Goal: Use online tool/utility: Use online tool/utility

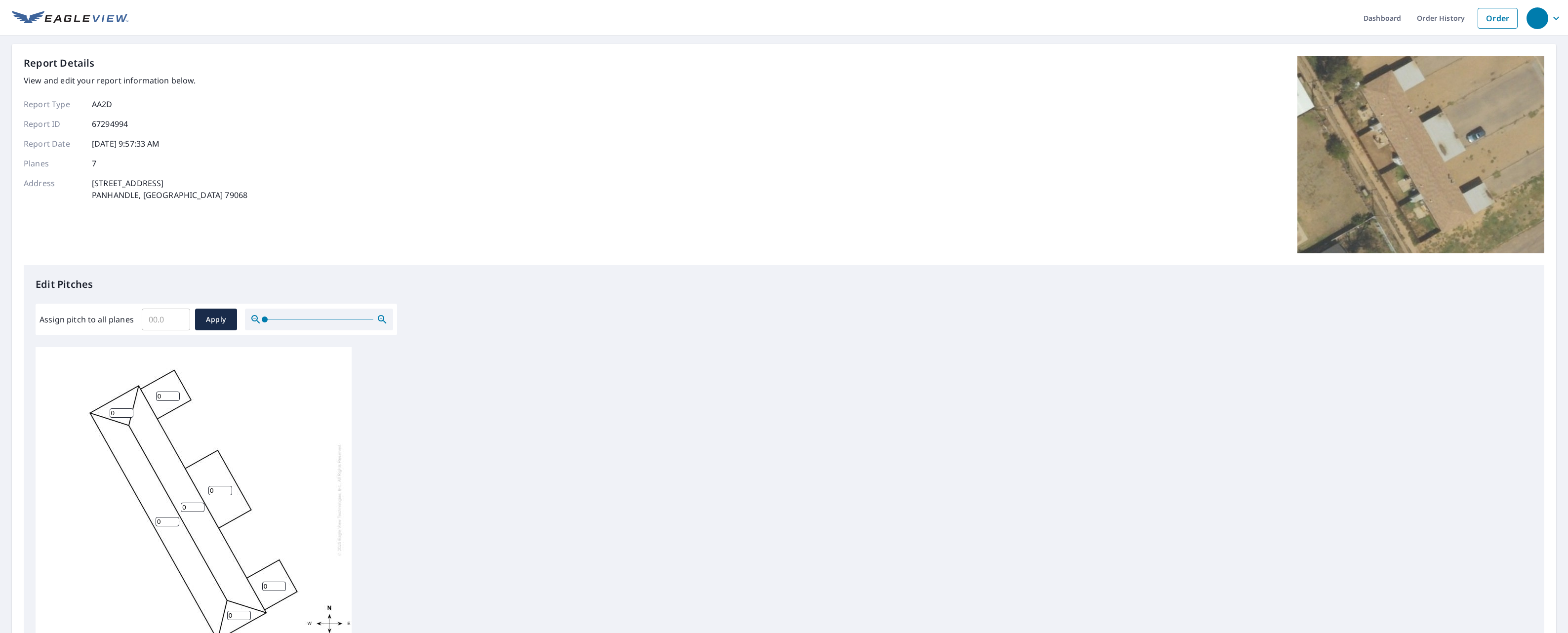
scroll to position [10, 0]
click at [114, 408] on input "0" at bounding box center [121, 413] width 24 height 9
type input "4"
click at [166, 517] on input "0" at bounding box center [167, 521] width 24 height 9
type input "4"
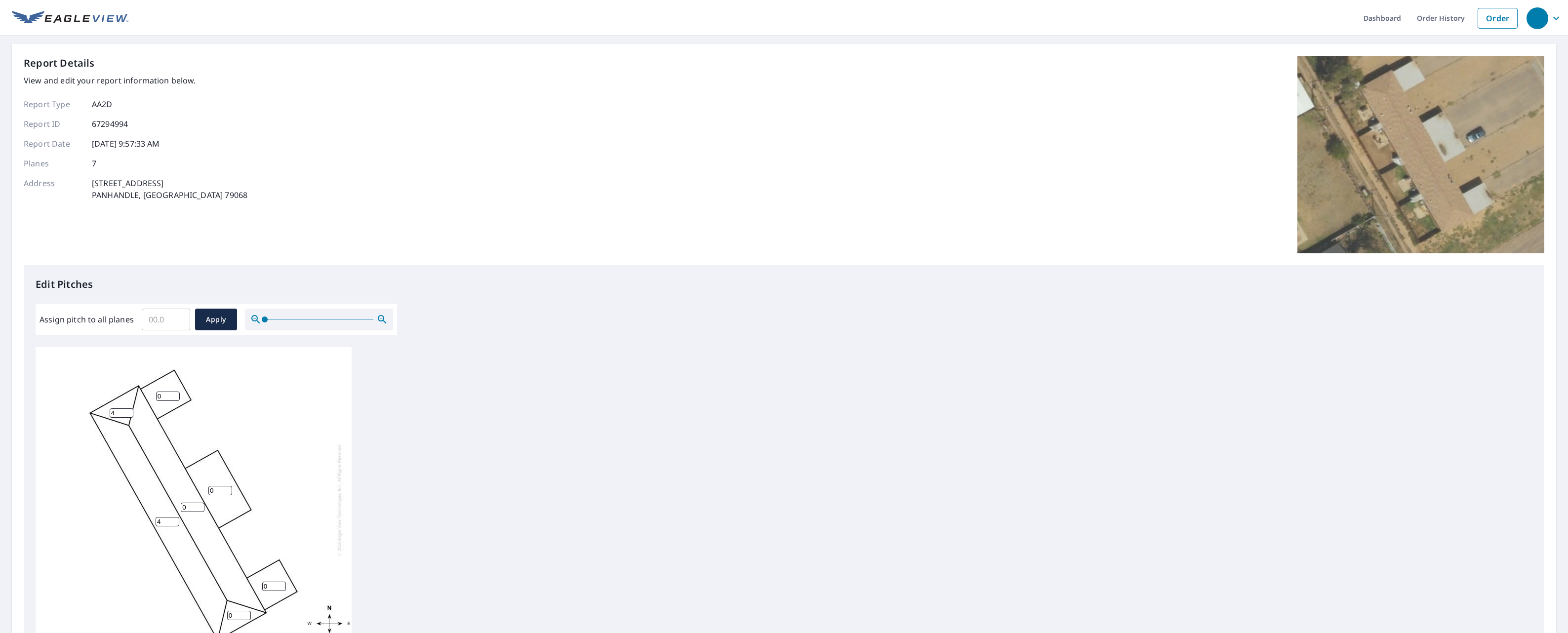
click at [187, 503] on input "0" at bounding box center [192, 507] width 24 height 9
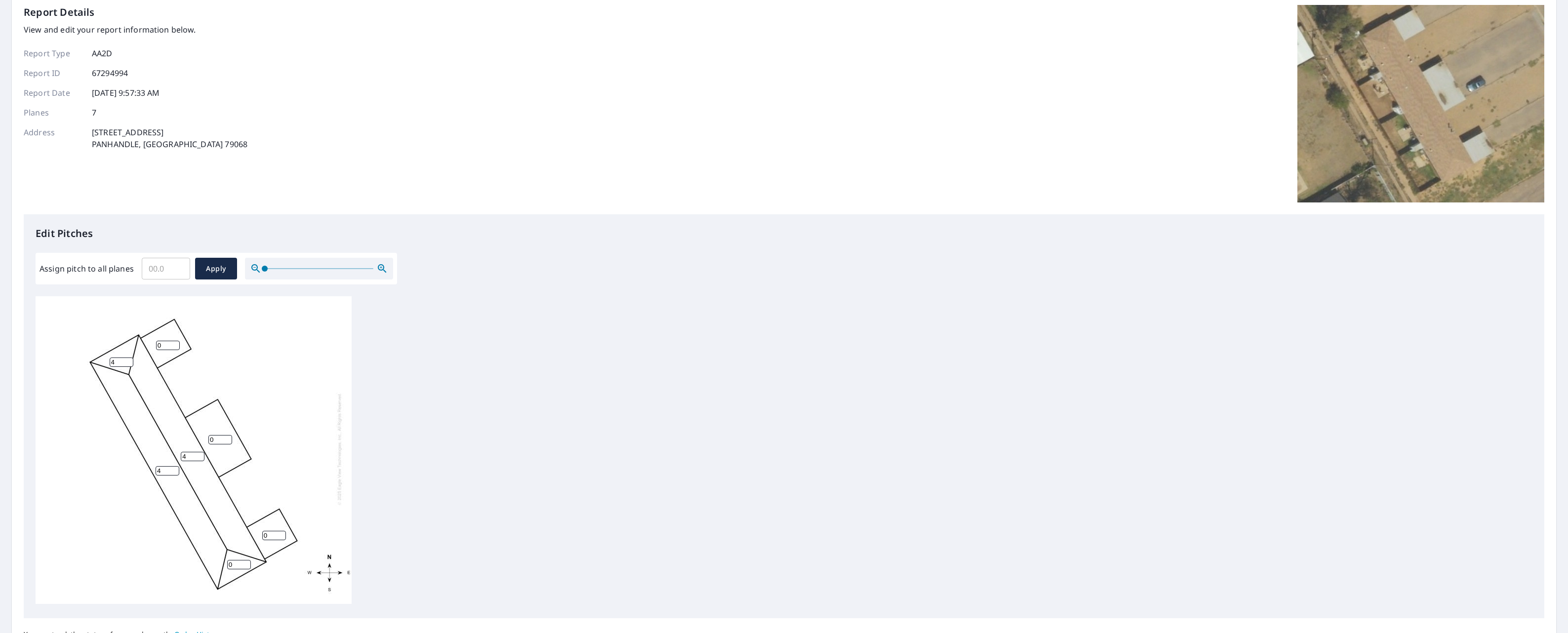
scroll to position [141, 0]
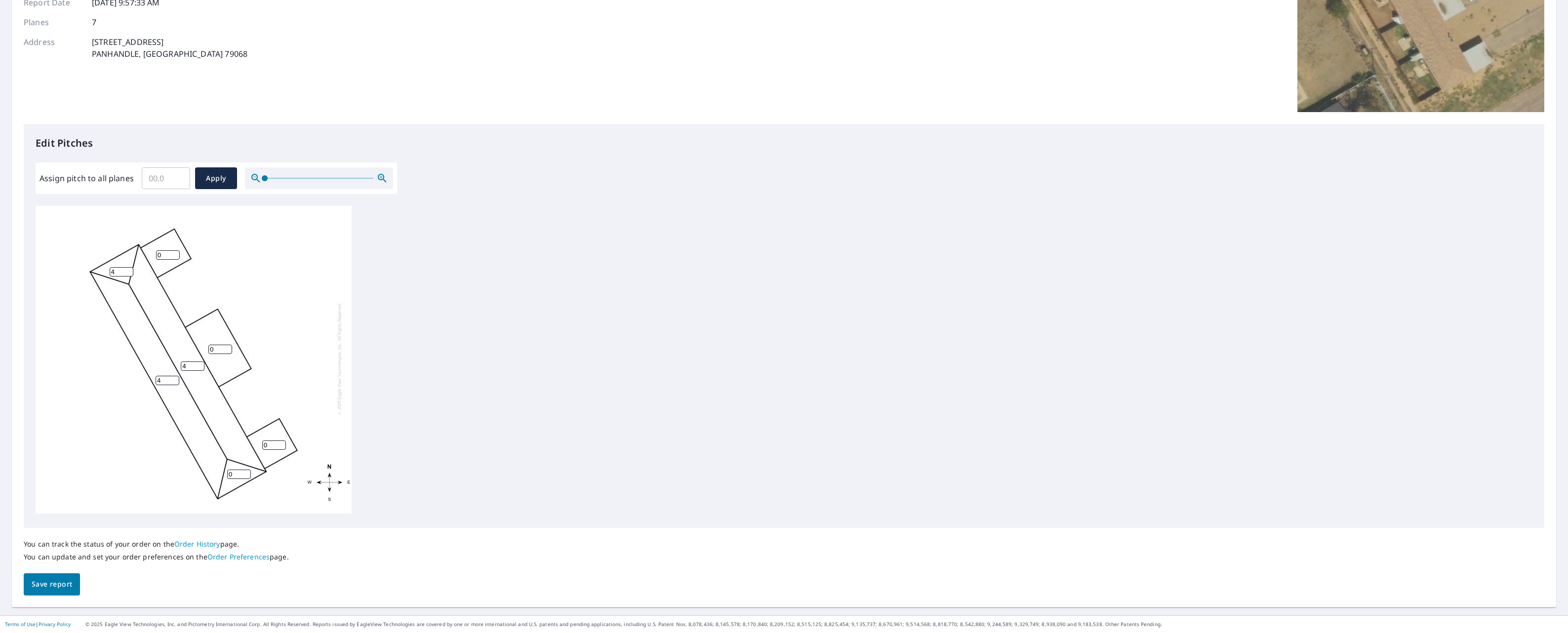
type input "4"
click at [232, 470] on input "0" at bounding box center [239, 474] width 24 height 9
type input "4"
click at [225, 172] on span "Apply" at bounding box center [215, 178] width 26 height 12
type input "1"
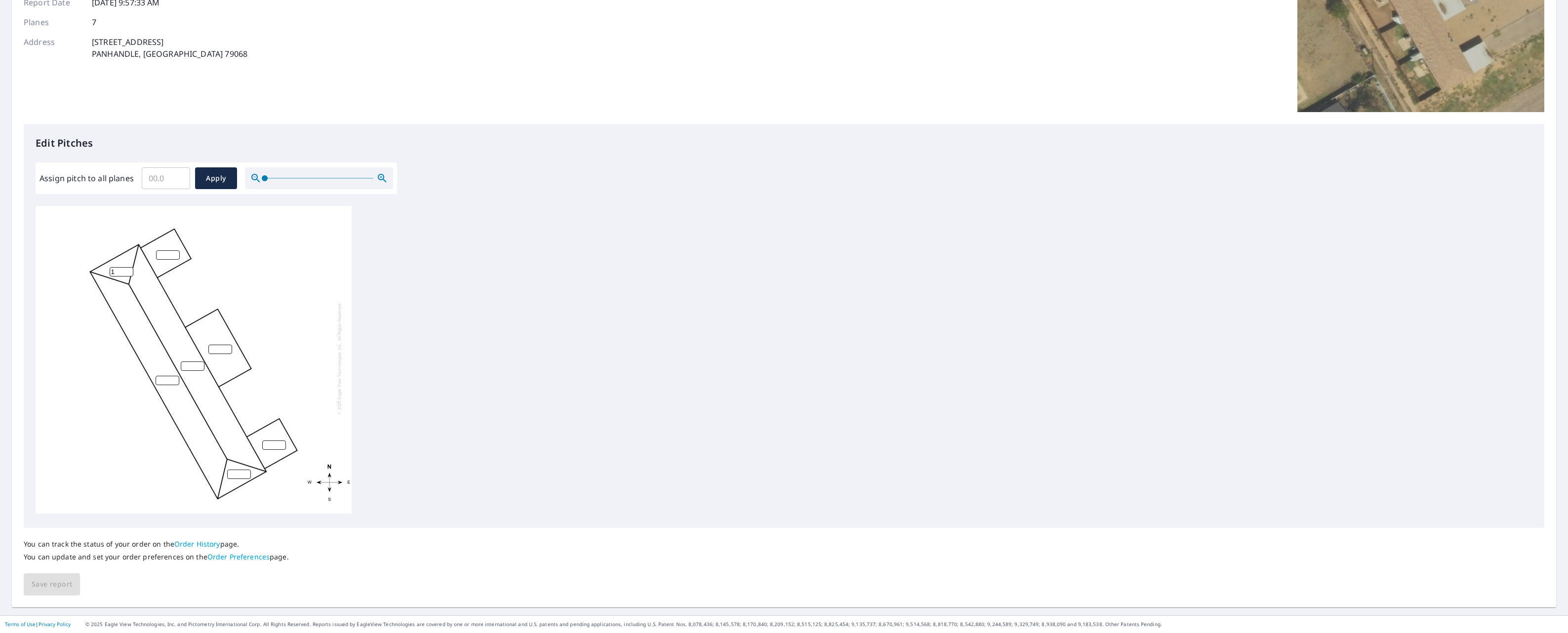
click at [124, 267] on input "1" at bounding box center [121, 271] width 24 height 9
type input "4"
click at [163, 377] on div "4" at bounding box center [193, 358] width 316 height 310
click at [164, 377] on input "number" at bounding box center [167, 380] width 24 height 9
type input "4"
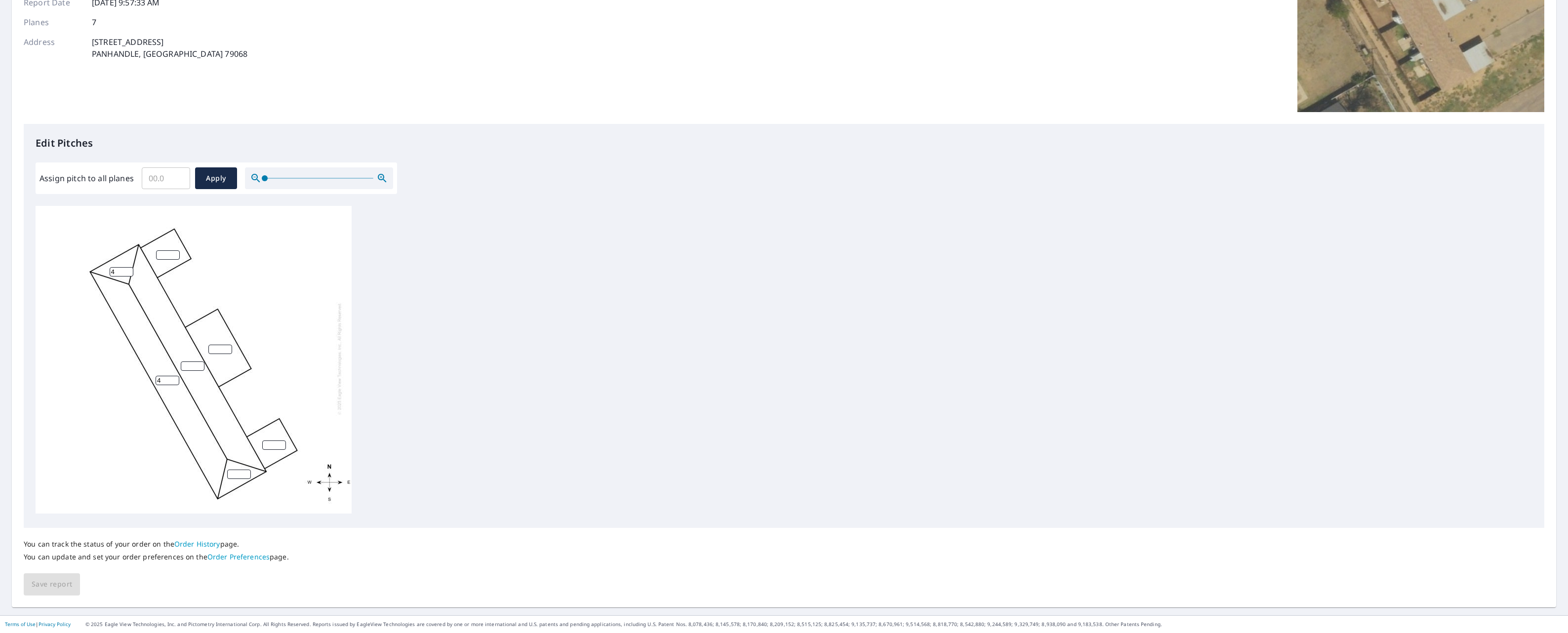
click at [187, 362] on input "number" at bounding box center [192, 366] width 24 height 9
type input "4"
click at [232, 470] on input "number" at bounding box center [239, 474] width 24 height 9
type input "4"
type input "1"
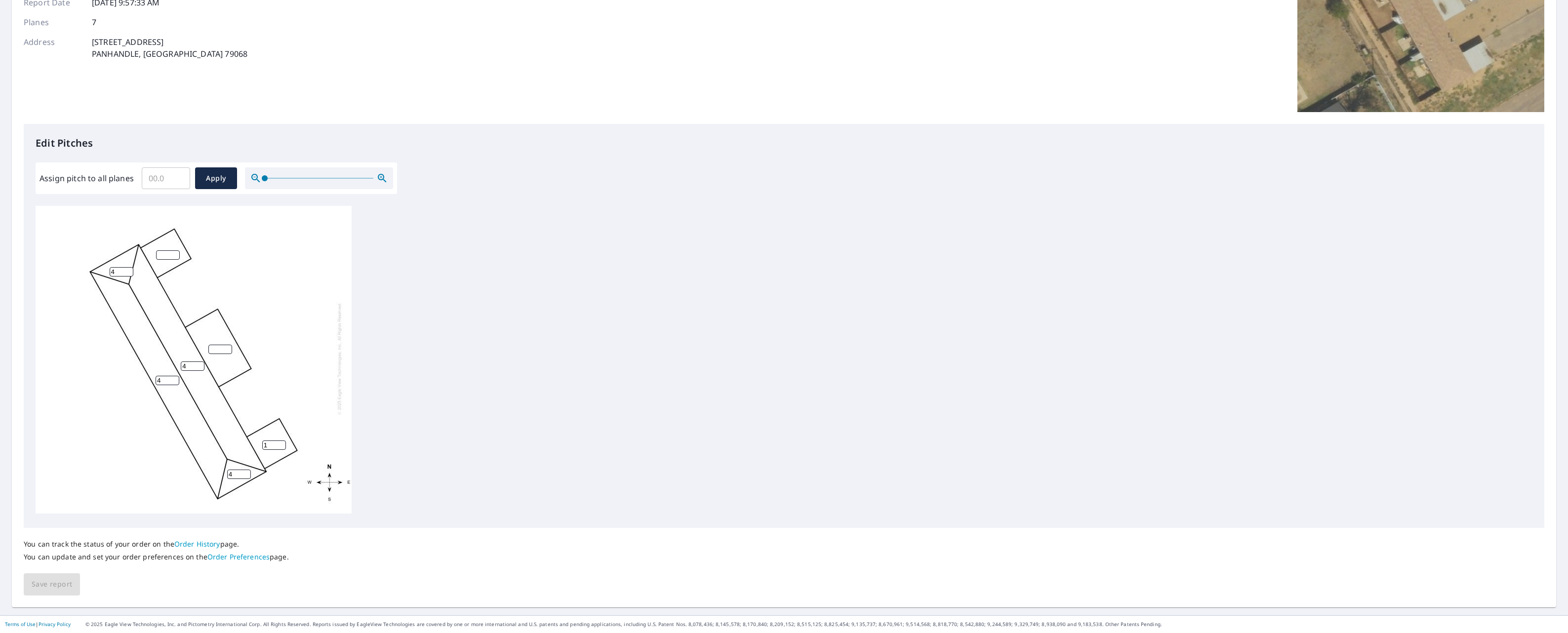
click at [276, 441] on input "1" at bounding box center [274, 445] width 24 height 9
type input "0"
click at [220, 344] on input "number" at bounding box center [220, 349] width 24 height 9
click at [271, 441] on input "0" at bounding box center [274, 445] width 24 height 9
type input "1"
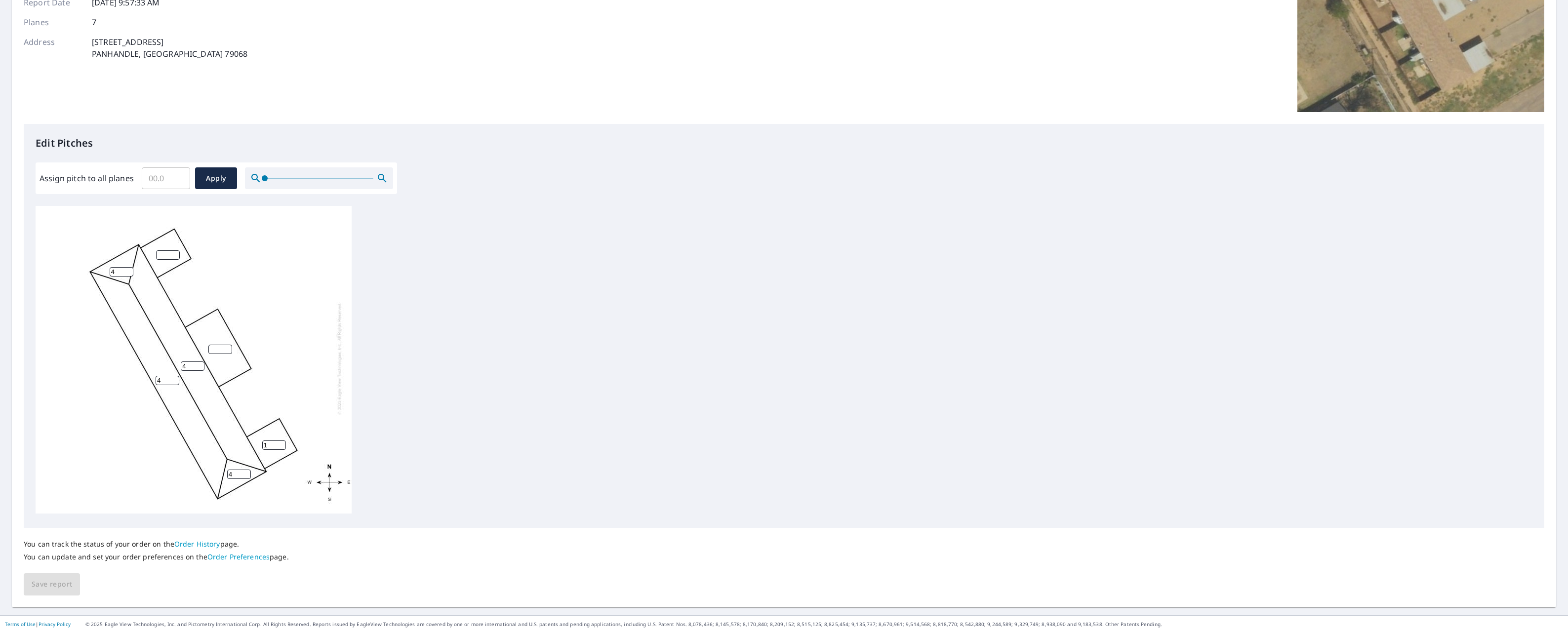
click at [216, 344] on input "number" at bounding box center [220, 349] width 24 height 9
type input "1"
click at [168, 254] on div "4 4 1 1 4 4" at bounding box center [193, 358] width 316 height 310
click at [167, 250] on input "number" at bounding box center [167, 254] width 24 height 9
type input "1"
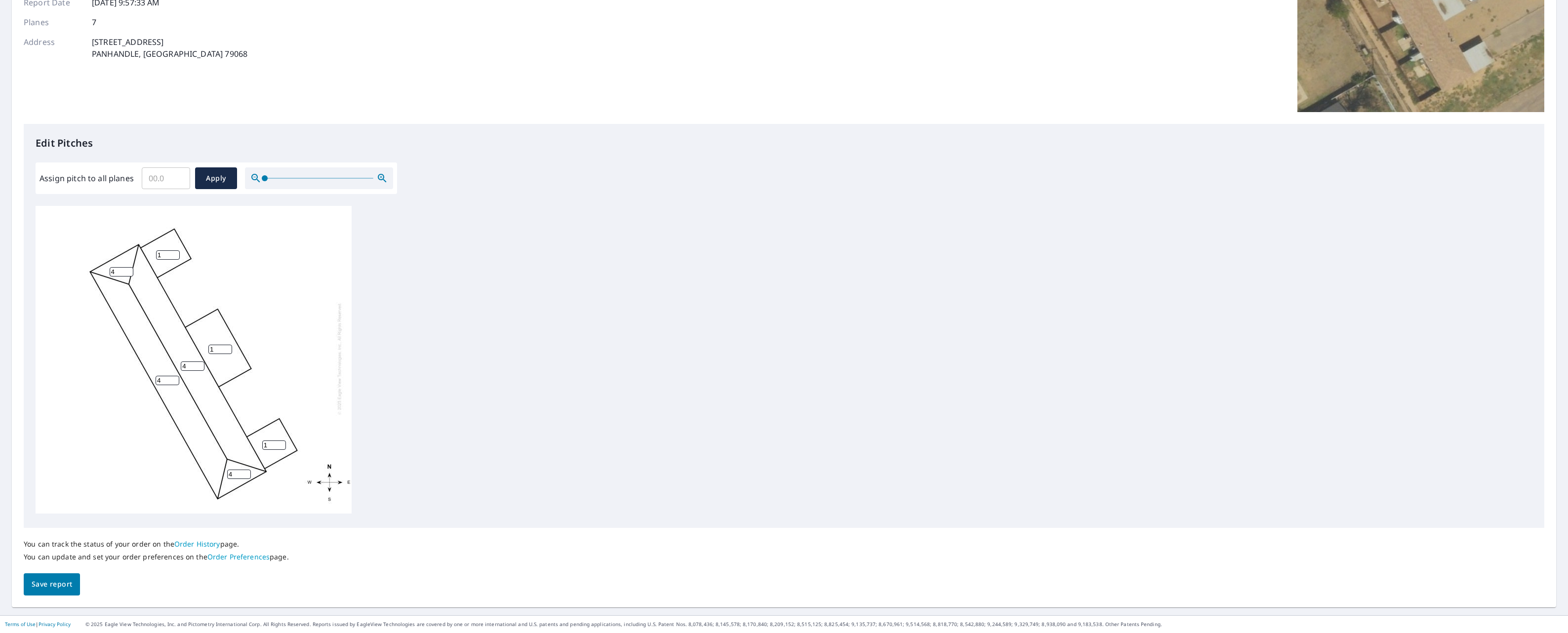
click at [38, 580] on span "Save report" at bounding box center [52, 584] width 41 height 12
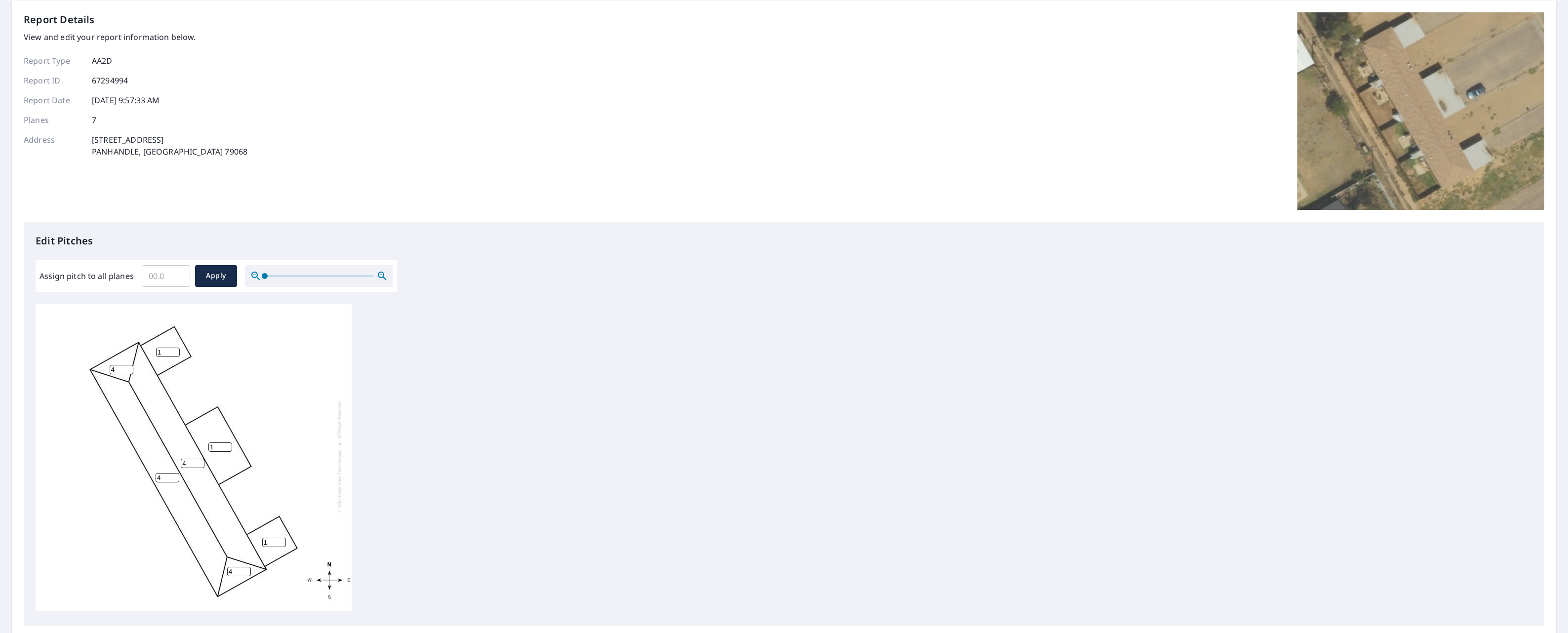
scroll to position [0, 0]
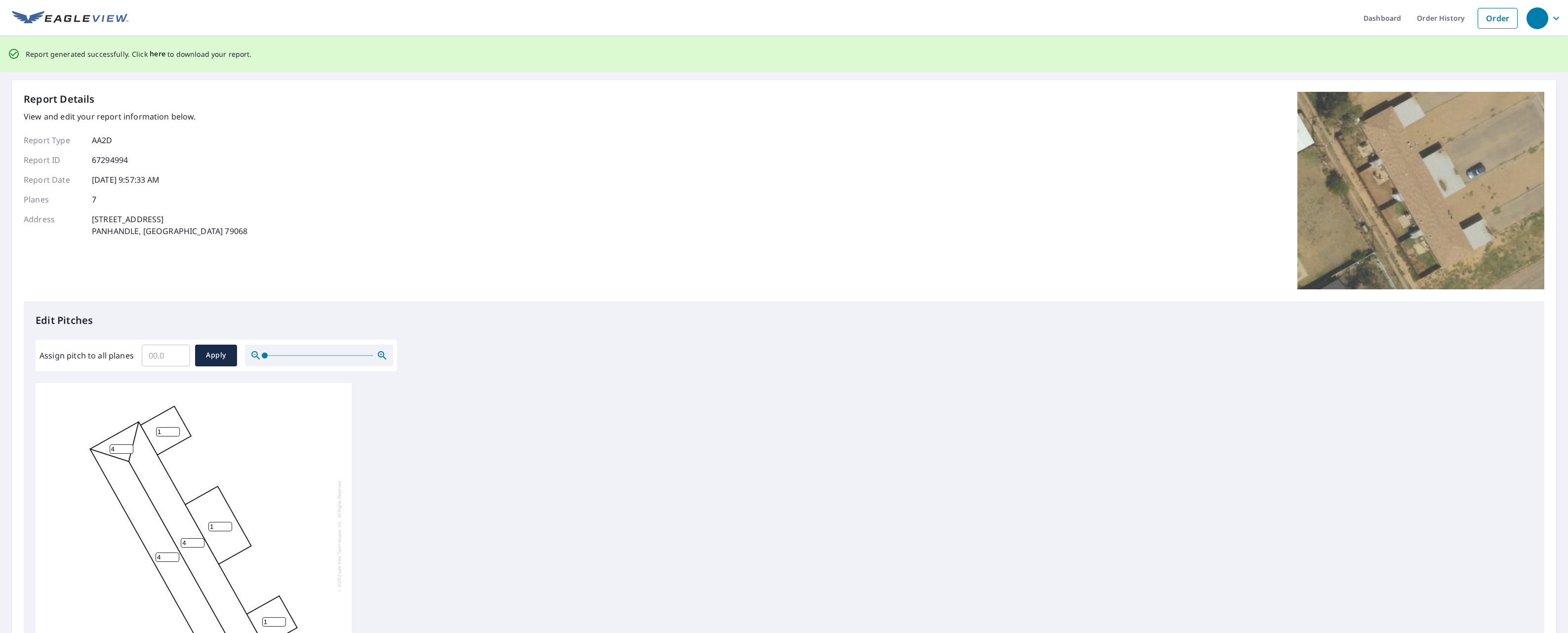
click at [155, 56] on span "here" at bounding box center [158, 54] width 16 height 12
